Goal: Task Accomplishment & Management: Manage account settings

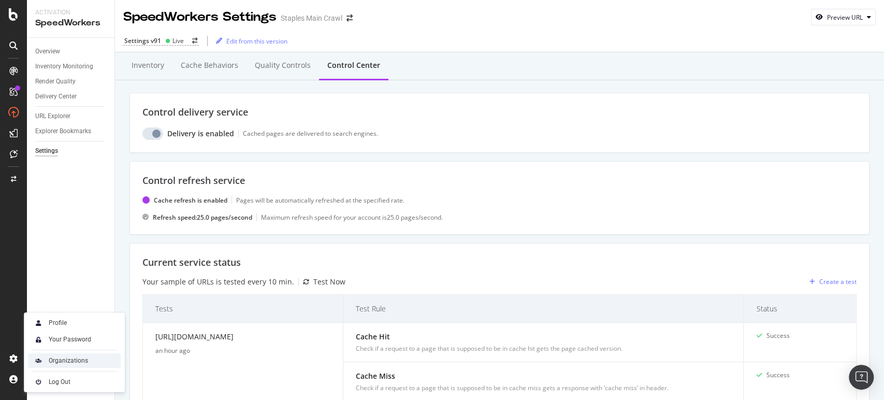
click at [80, 359] on div "Organizations" at bounding box center [68, 360] width 39 height 8
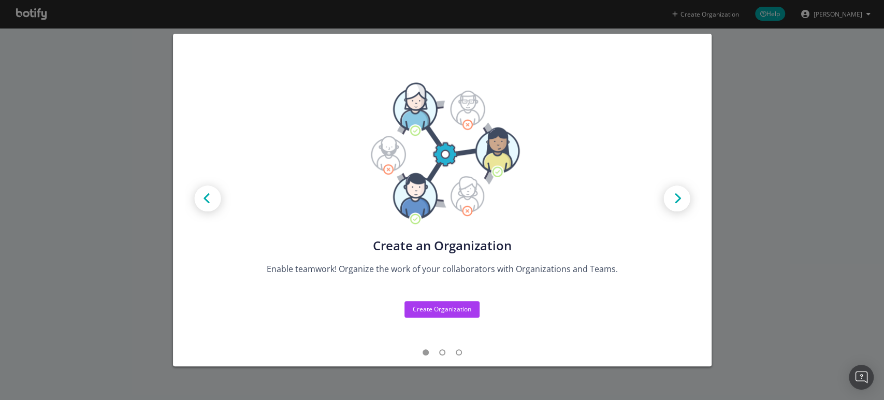
click at [79, 214] on div "Create new Projects for your Teams Create the exact model that matches your Org…" at bounding box center [442, 200] width 884 height 400
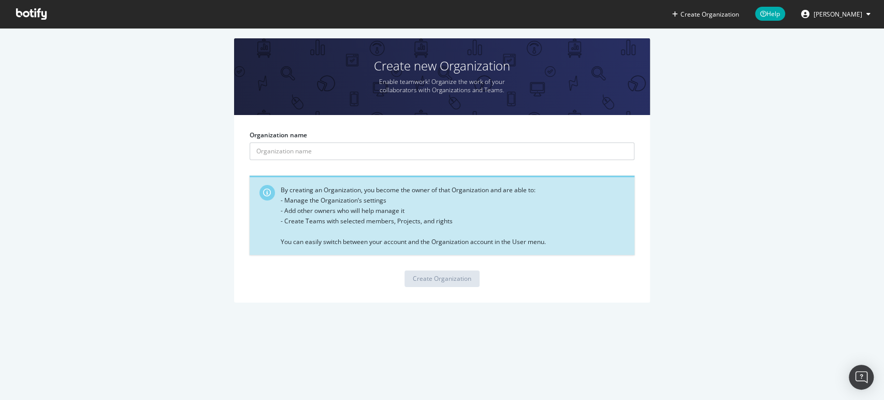
click at [36, 3] on span at bounding box center [31, 14] width 47 height 28
click at [25, 23] on span at bounding box center [31, 14] width 47 height 28
click at [24, 12] on icon at bounding box center [31, 13] width 31 height 11
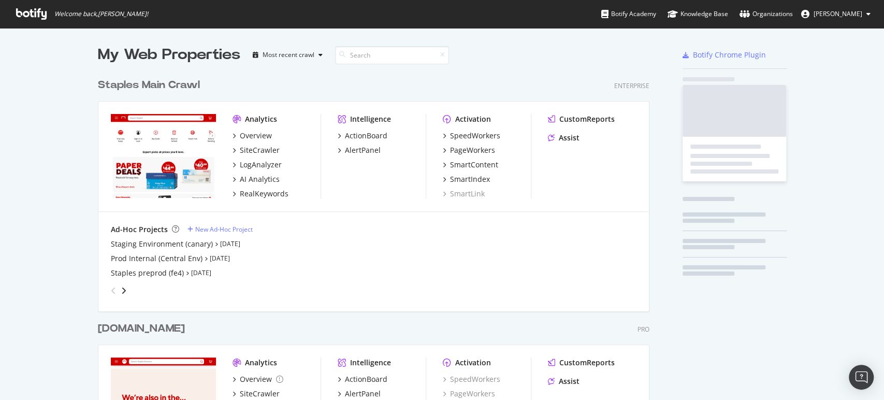
scroll to position [391, 866]
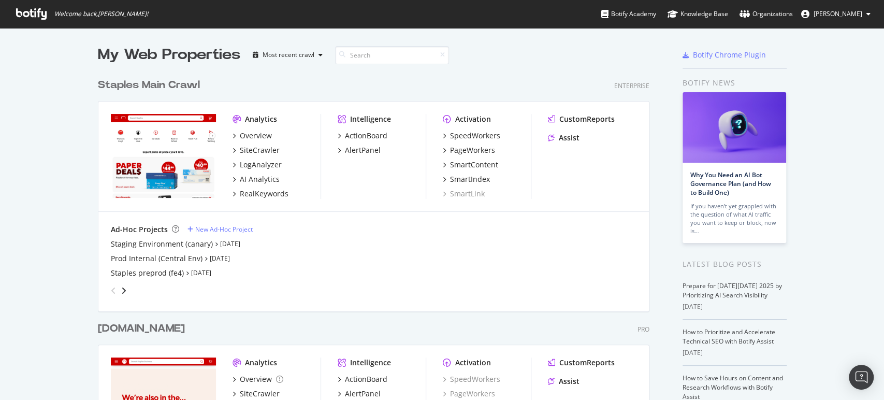
click at [865, 13] on button "[PERSON_NAME]" at bounding box center [836, 14] width 86 height 17
click at [534, 67] on div "Staples Main Crawl Enterprise Analytics Overview SiteCrawler LogAnalyzer AI Ana…" at bounding box center [378, 186] width 560 height 243
click at [244, 135] on div "Overview" at bounding box center [256, 135] width 32 height 10
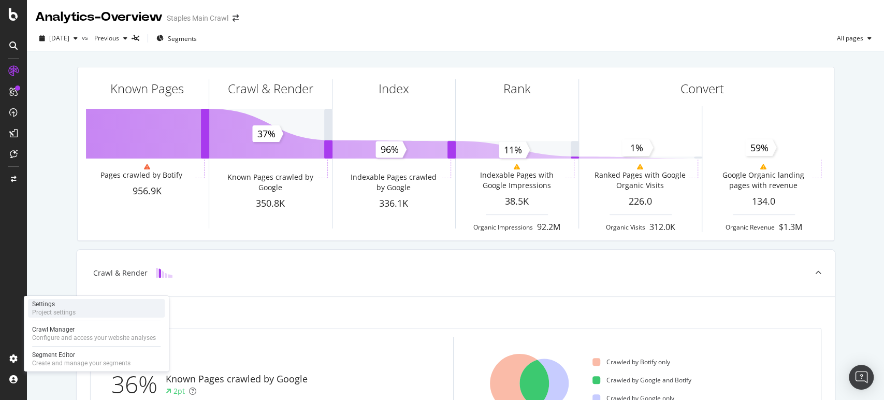
click at [62, 310] on div "Project settings" at bounding box center [53, 312] width 43 height 8
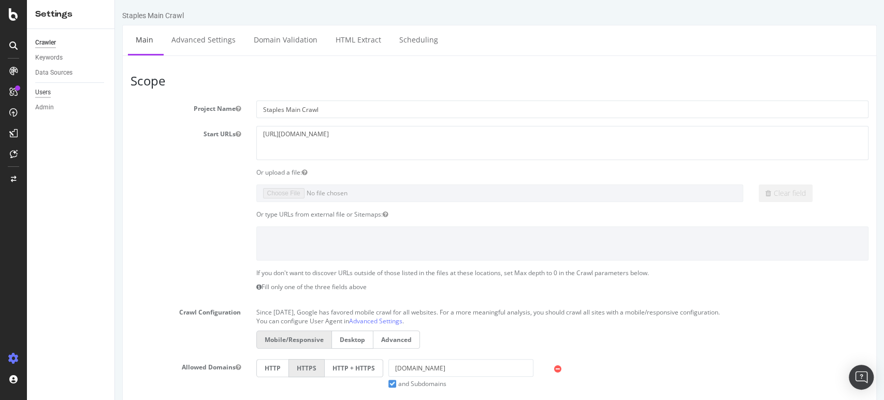
click at [36, 90] on div "Users" at bounding box center [43, 92] width 16 height 11
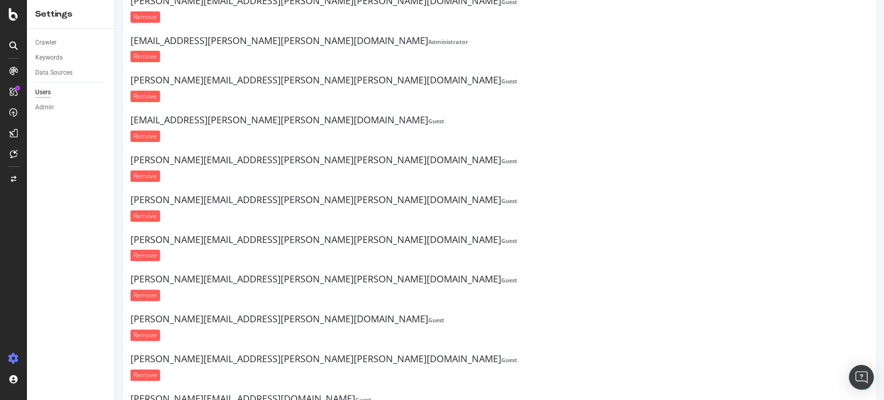
scroll to position [287, 0]
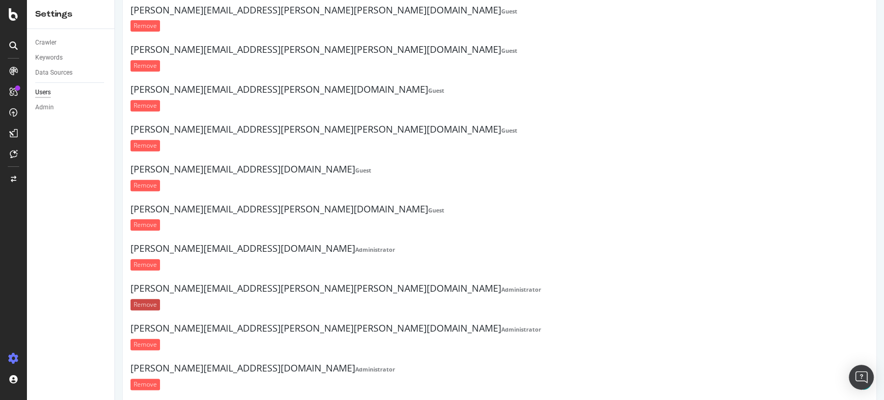
click at [137, 303] on input "Remove" at bounding box center [145, 304] width 30 height 11
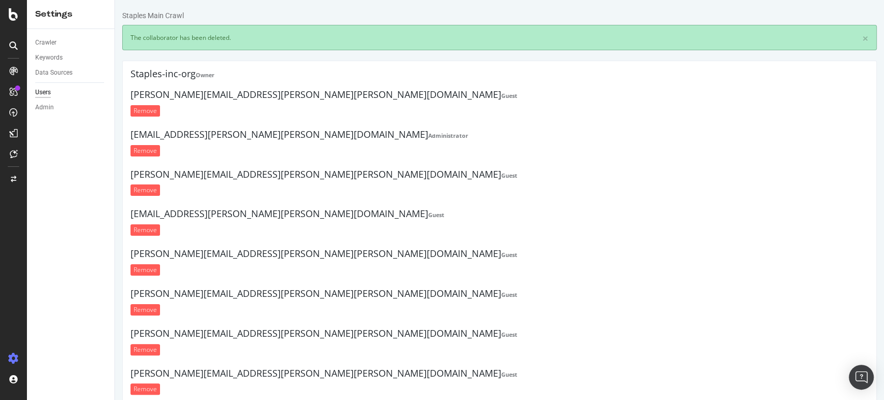
scroll to position [0, 0]
